Goal: Consume media (video, audio): Consume media (video, audio)

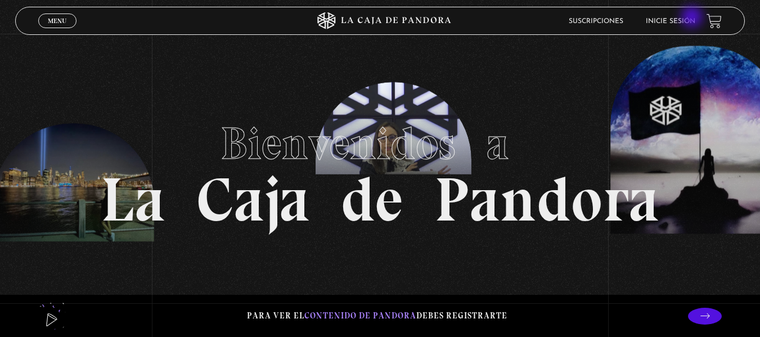
click at [693, 18] on link "Inicie sesión" at bounding box center [670, 21] width 49 height 7
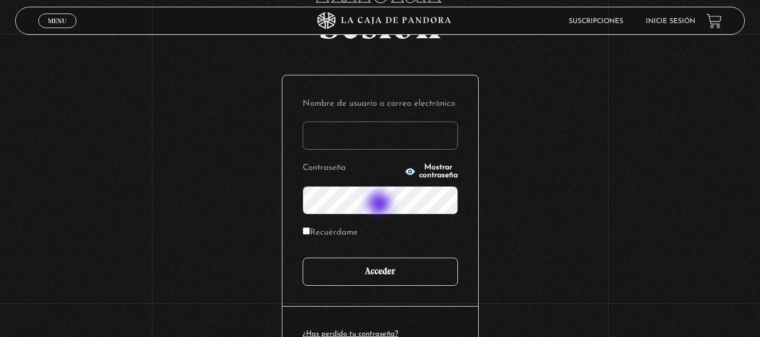
scroll to position [154, 0]
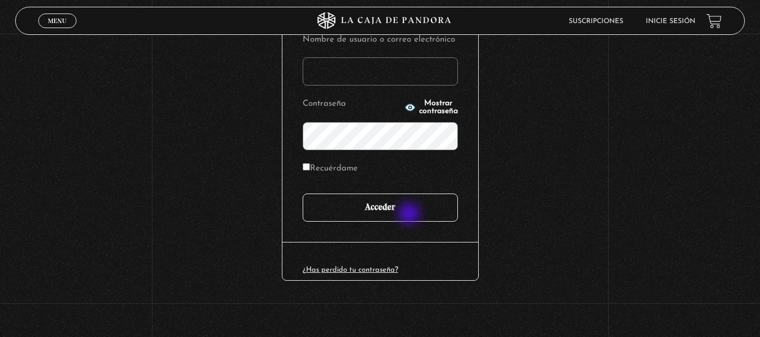
type input "elizabethx6488@gmail.com"
click at [410, 215] on input "Acceder" at bounding box center [380, 207] width 155 height 28
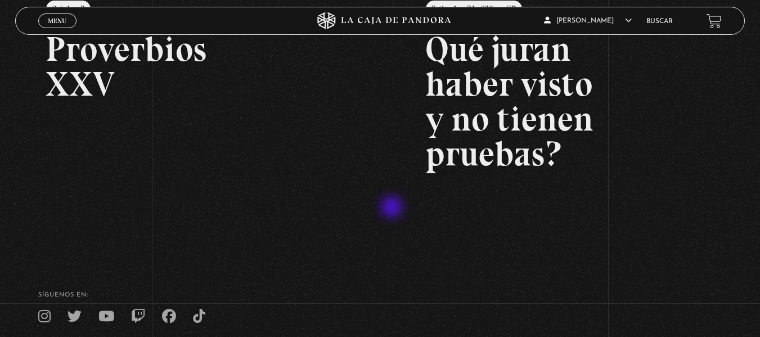
scroll to position [169, 0]
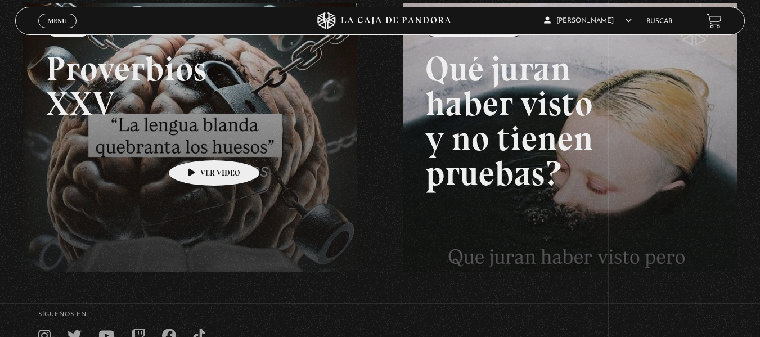
click at [196, 143] on link at bounding box center [403, 171] width 760 height 337
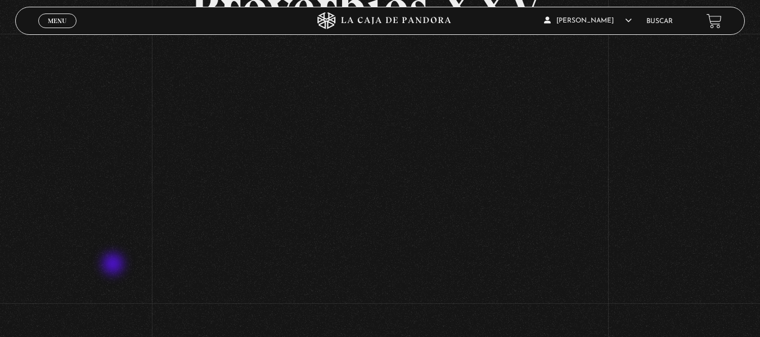
scroll to position [103, 0]
